Goal: Task Accomplishment & Management: Complete application form

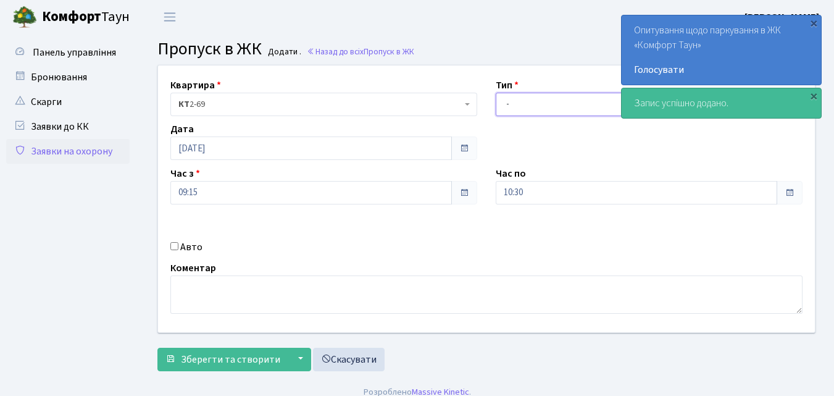
click at [511, 102] on select "- Доставка Таксі Гості Сервіс" at bounding box center [649, 104] width 307 height 23
select select "1"
click at [496, 93] on select "- Доставка Таксі Гості Сервіс" at bounding box center [649, 104] width 307 height 23
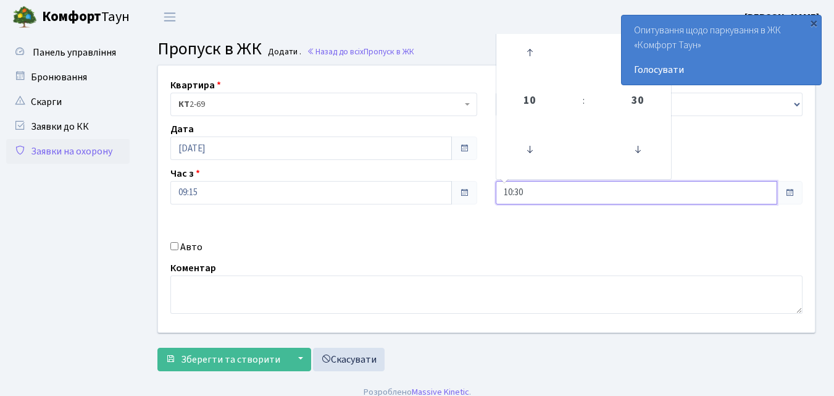
click at [520, 193] on input "10:30" at bounding box center [637, 192] width 282 height 23
click at [524, 49] on icon at bounding box center [529, 52] width 33 height 33
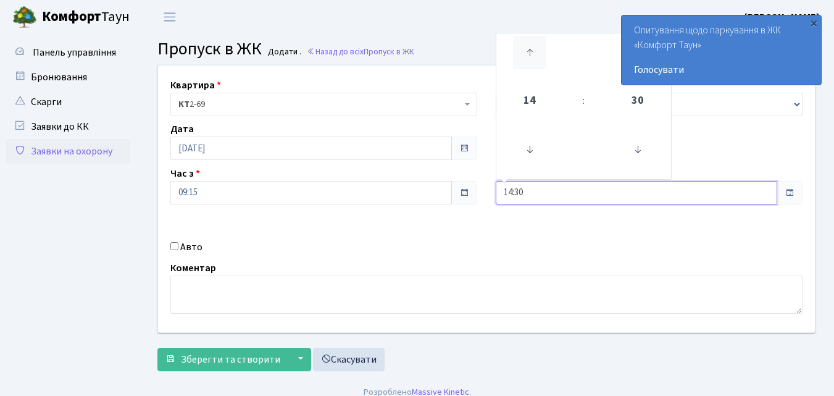
click at [524, 49] on icon at bounding box center [529, 52] width 33 height 33
type input "18:30"
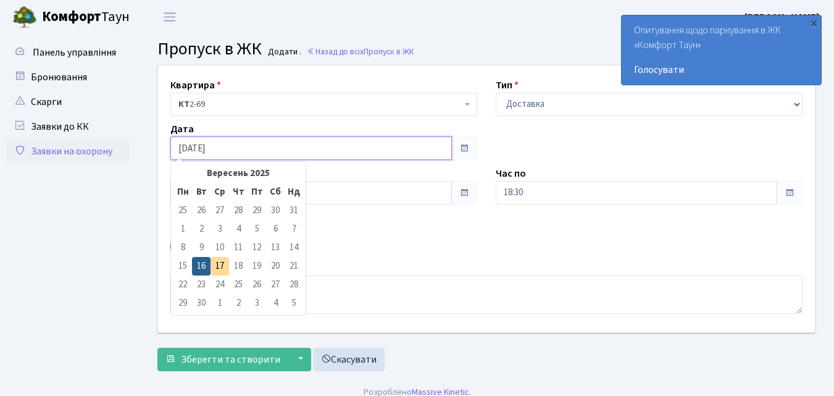
click at [256, 150] on input "16.09.2025" at bounding box center [311, 147] width 282 height 23
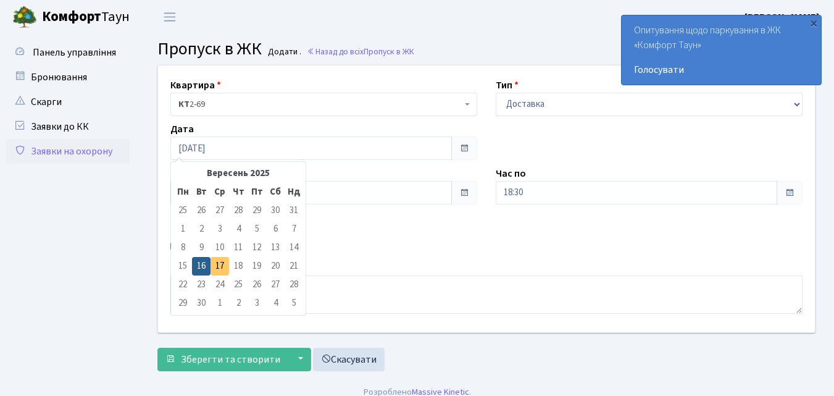
click at [221, 264] on td "17" at bounding box center [220, 266] width 19 height 19
type input "[DATE]"
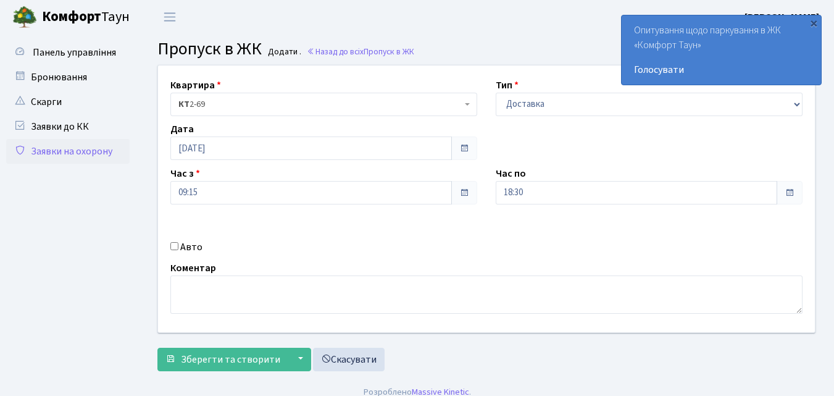
click at [175, 241] on div "Авто" at bounding box center [323, 247] width 325 height 15
click at [175, 245] on input "Авто" at bounding box center [174, 246] width 8 height 8
checkbox input "true"
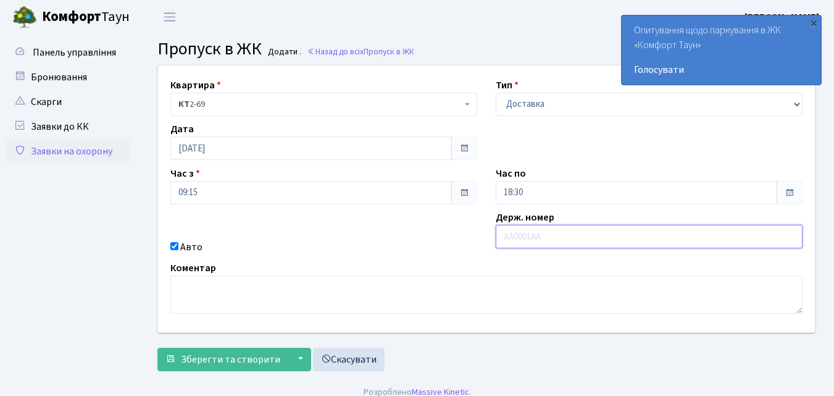
click at [522, 235] on input "text" at bounding box center [649, 236] width 307 height 23
type input "АА7801ОЕ"
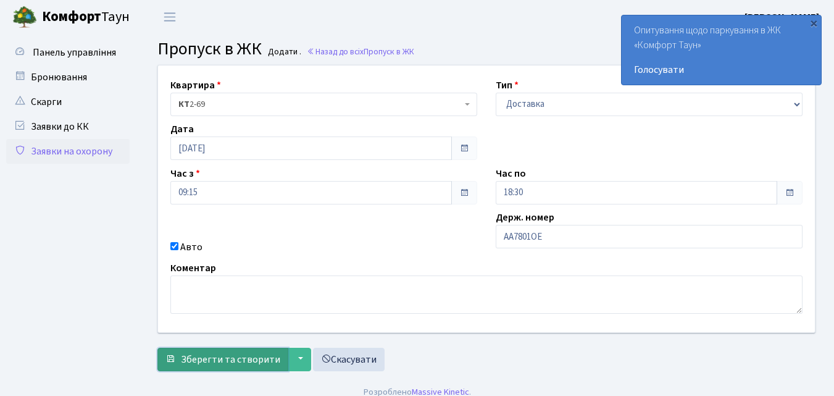
click at [199, 354] on span "Зберегти та створити" at bounding box center [230, 360] width 99 height 14
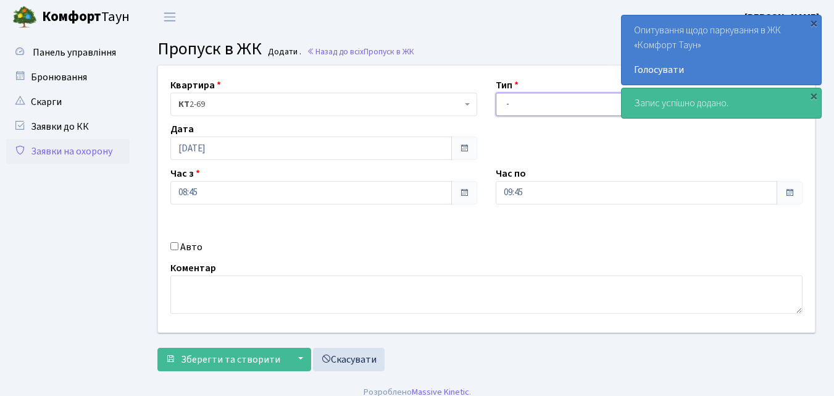
click at [507, 104] on select "- Доставка Таксі Гості Сервіс" at bounding box center [649, 104] width 307 height 23
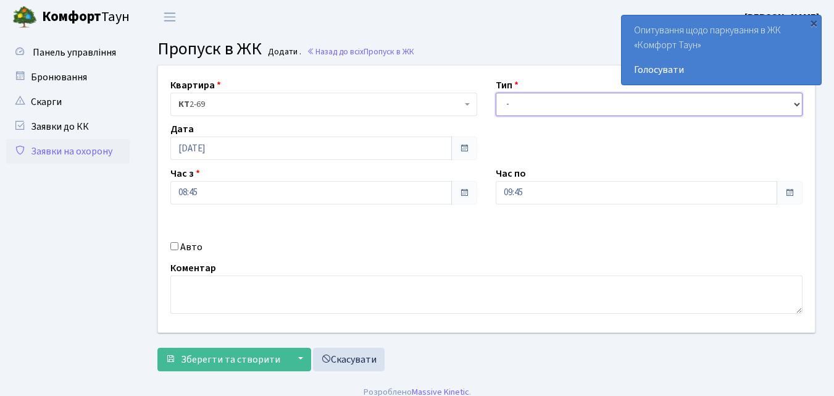
select select "1"
click at [496, 93] on select "- Доставка Таксі Гості Сервіс" at bounding box center [649, 104] width 307 height 23
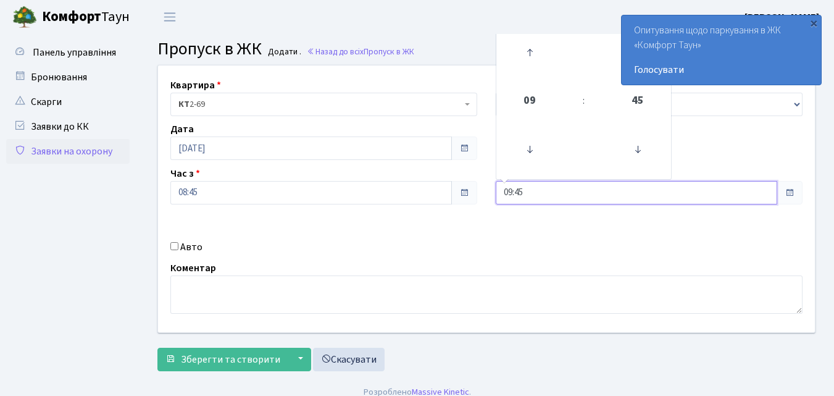
click at [517, 193] on input "09:45" at bounding box center [637, 192] width 282 height 23
click at [529, 55] on icon at bounding box center [529, 52] width 33 height 33
click at [529, 56] on icon at bounding box center [529, 52] width 33 height 33
click at [529, 57] on icon at bounding box center [529, 52] width 33 height 33
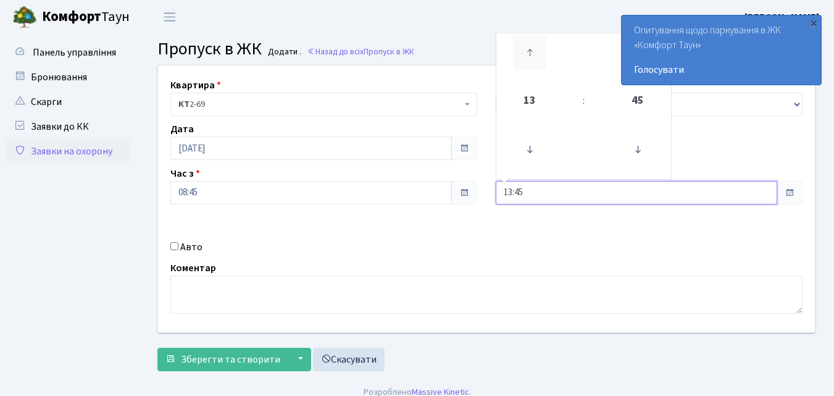
click at [529, 57] on icon at bounding box center [529, 52] width 33 height 33
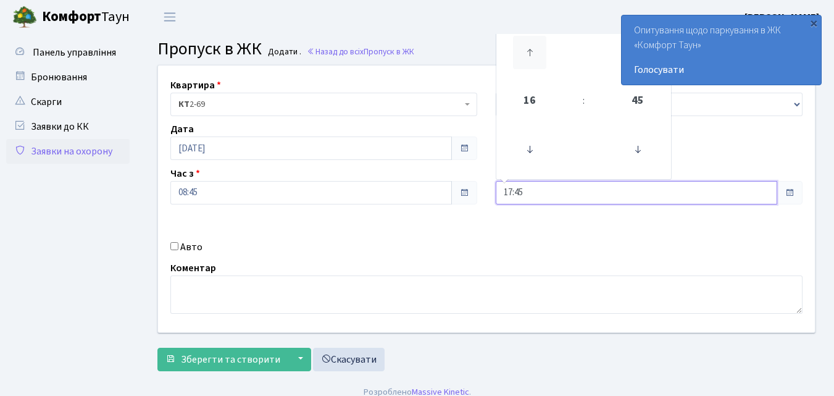
type input "18:45"
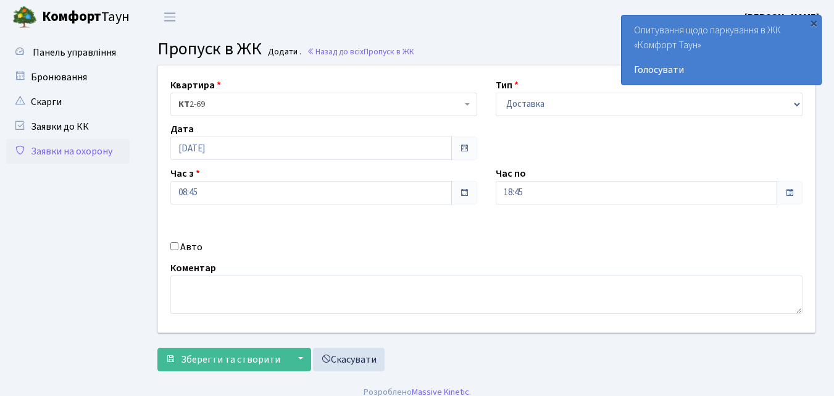
click at [172, 247] on input "Авто" at bounding box center [174, 246] width 8 height 8
checkbox input "true"
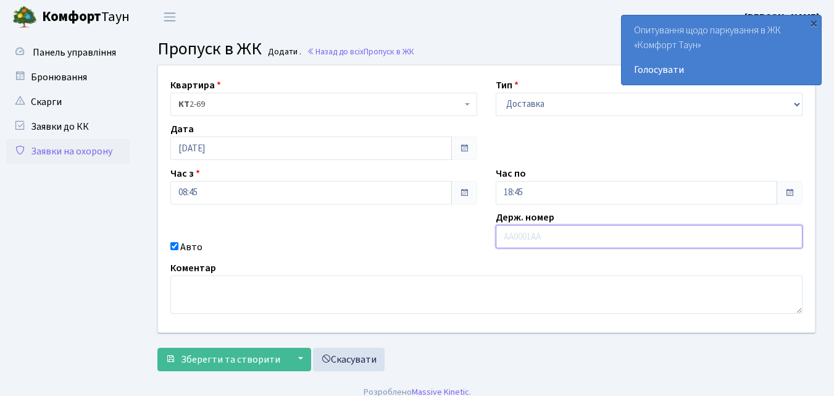
click at [513, 234] on input "text" at bounding box center [649, 236] width 307 height 23
type input "КА8364МА"
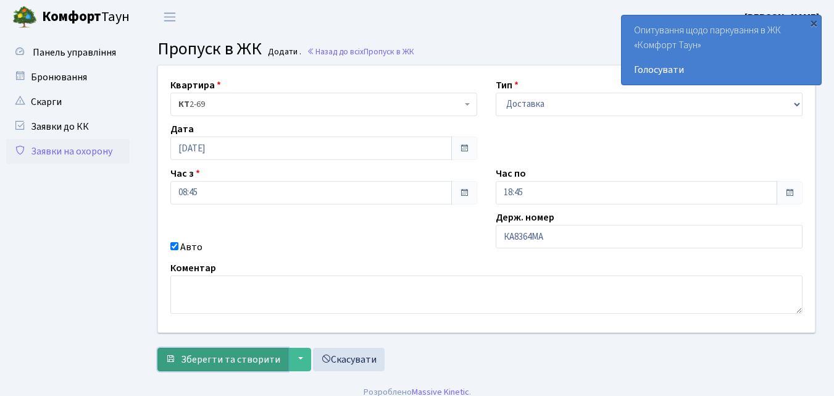
click at [232, 359] on span "Зберегти та створити" at bounding box center [230, 360] width 99 height 14
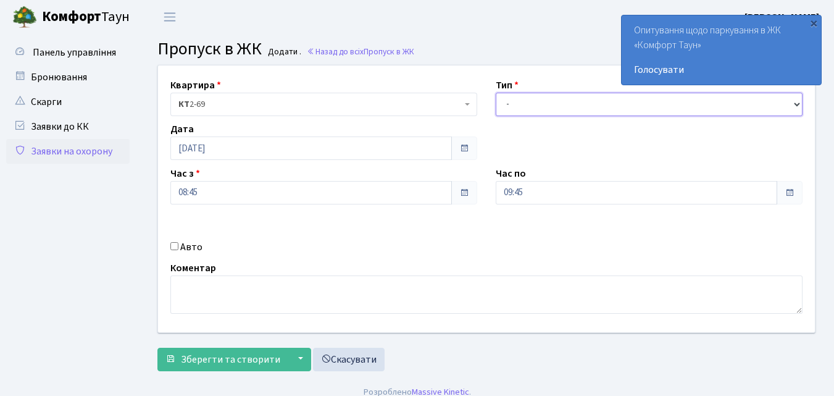
click at [507, 102] on select "- Доставка Таксі Гості Сервіс" at bounding box center [649, 104] width 307 height 23
select select "1"
click at [496, 93] on select "- Доставка Таксі Гості Сервіс" at bounding box center [649, 104] width 307 height 23
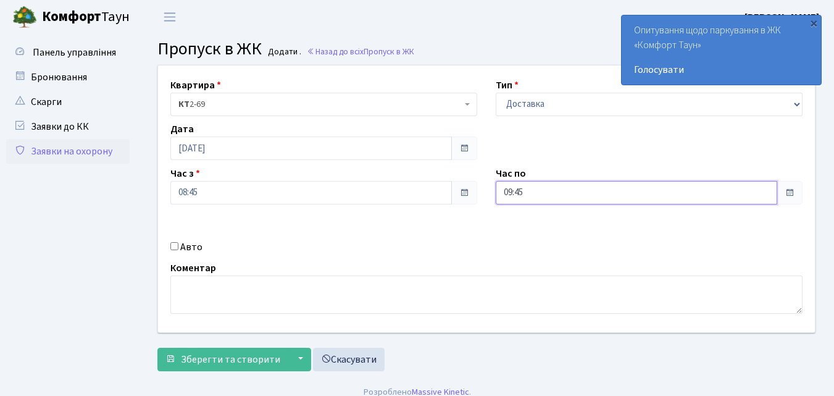
click at [523, 196] on input "09:45" at bounding box center [637, 192] width 282 height 23
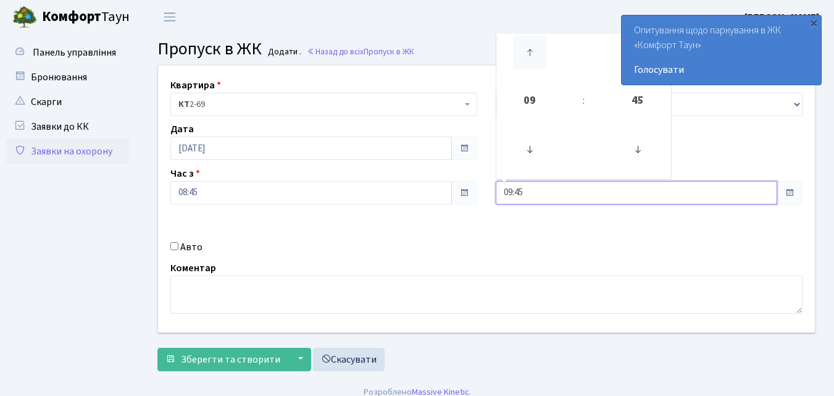
click at [532, 49] on icon at bounding box center [529, 52] width 33 height 33
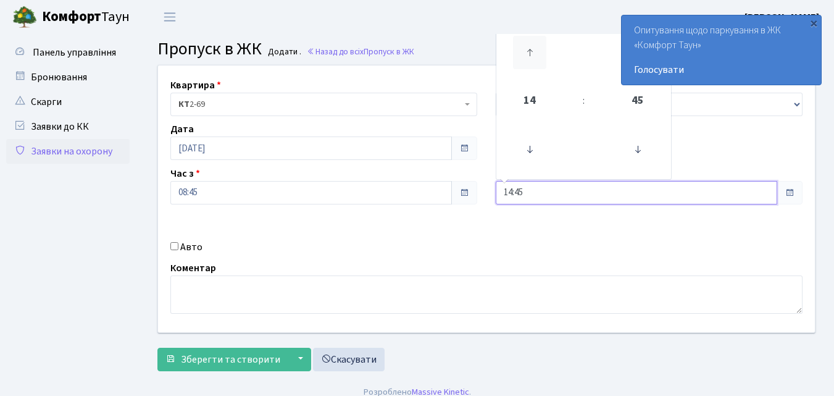
click at [531, 49] on icon at bounding box center [529, 52] width 33 height 33
click at [530, 49] on icon at bounding box center [529, 52] width 33 height 33
type input "18:45"
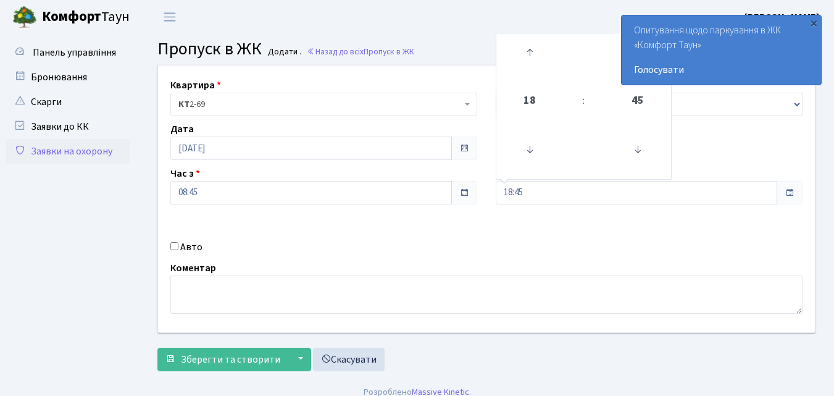
click at [175, 246] on input "Авто" at bounding box center [174, 246] width 8 height 8
checkbox input "true"
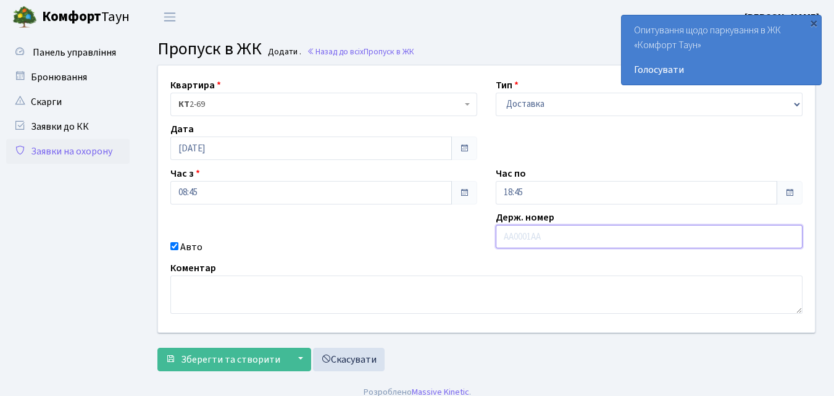
click at [509, 240] on input "text" at bounding box center [649, 236] width 307 height 23
type input "КА0189ВЕ"
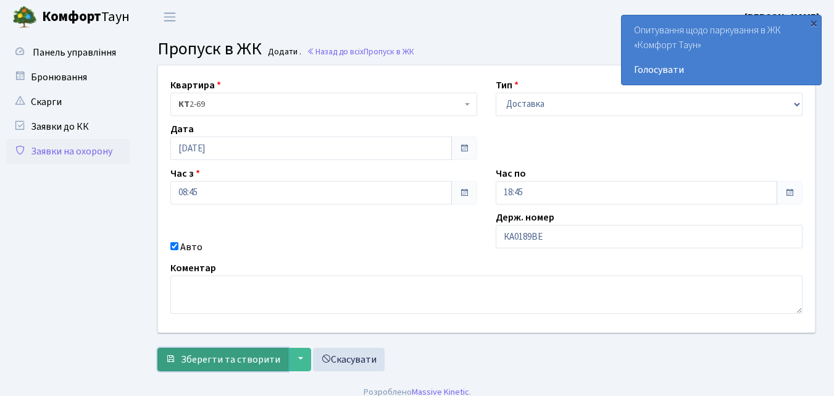
click at [212, 356] on span "Зберегти та створити" at bounding box center [230, 360] width 99 height 14
